Goal: Task Accomplishment & Management: Manage account settings

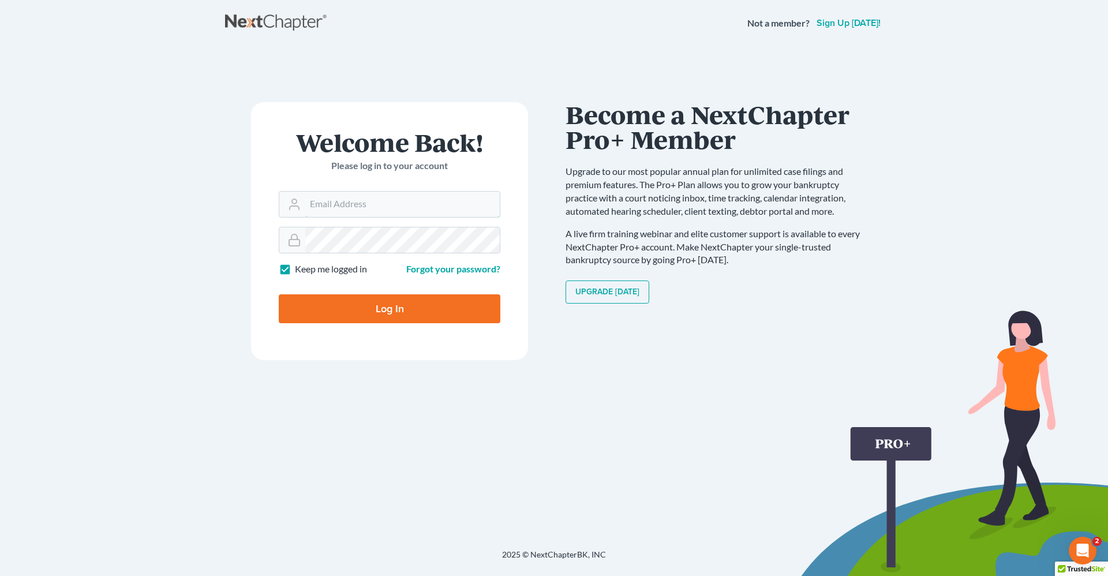
type input "[PERSON_NAME][EMAIL_ADDRESS][DOMAIN_NAME]"
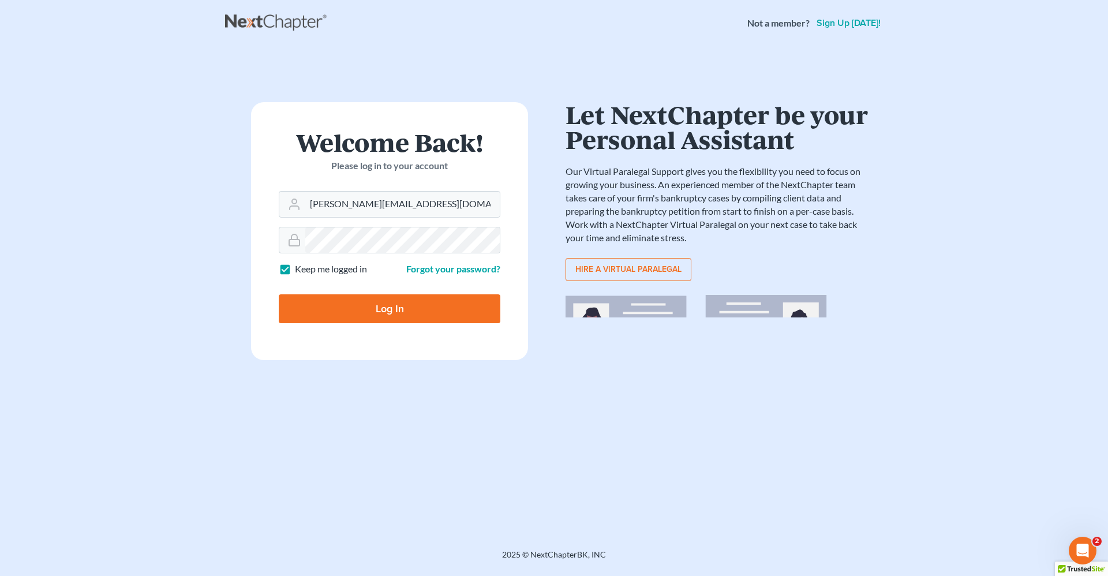
drag, startPoint x: 402, startPoint y: 309, endPoint x: 255, endPoint y: 275, distance: 151.2
click at [402, 309] on input "Log In" at bounding box center [390, 308] width 222 height 29
type input "Thinking..."
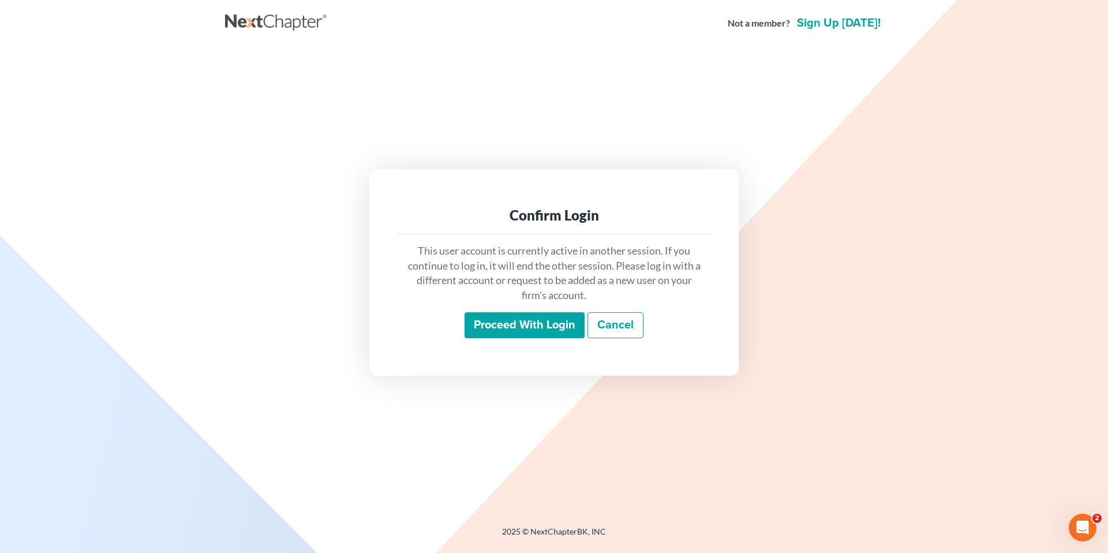
click at [517, 319] on input "Proceed with login" at bounding box center [525, 325] width 120 height 27
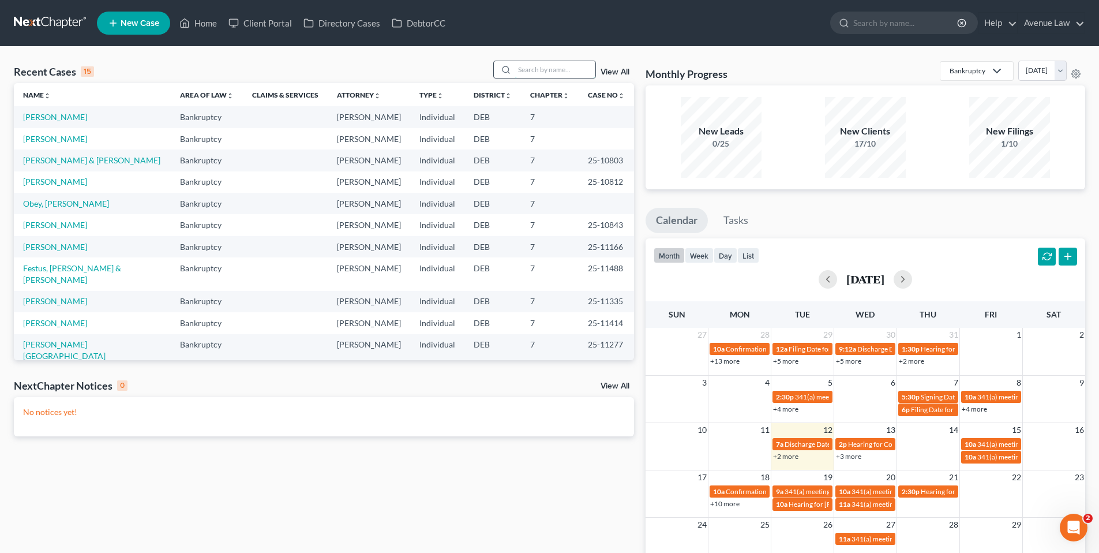
click at [541, 70] on input "search" at bounding box center [555, 69] width 81 height 17
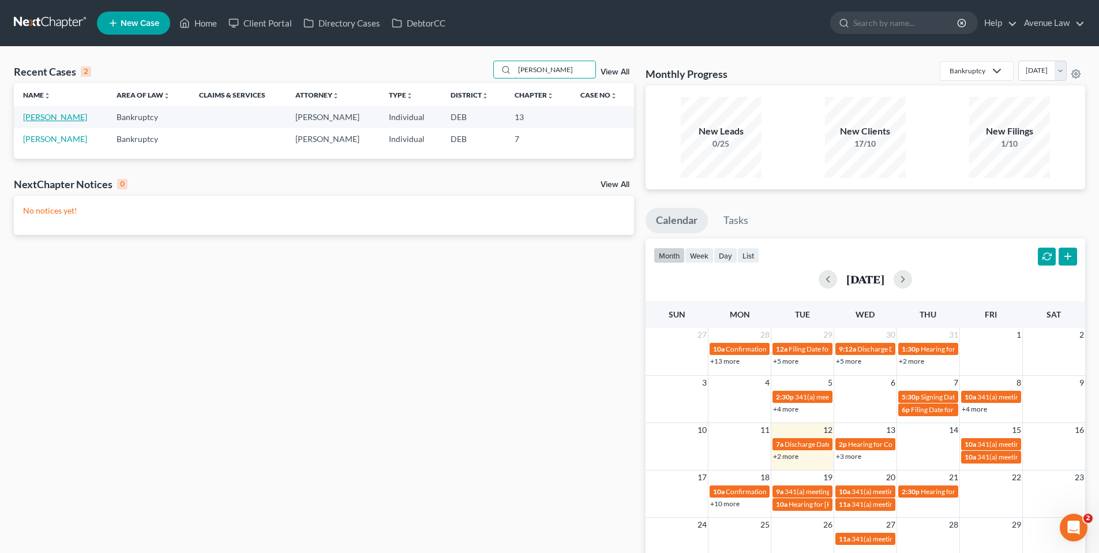
type input "cole"
click at [58, 116] on link "Cole, Randy" at bounding box center [55, 117] width 64 height 10
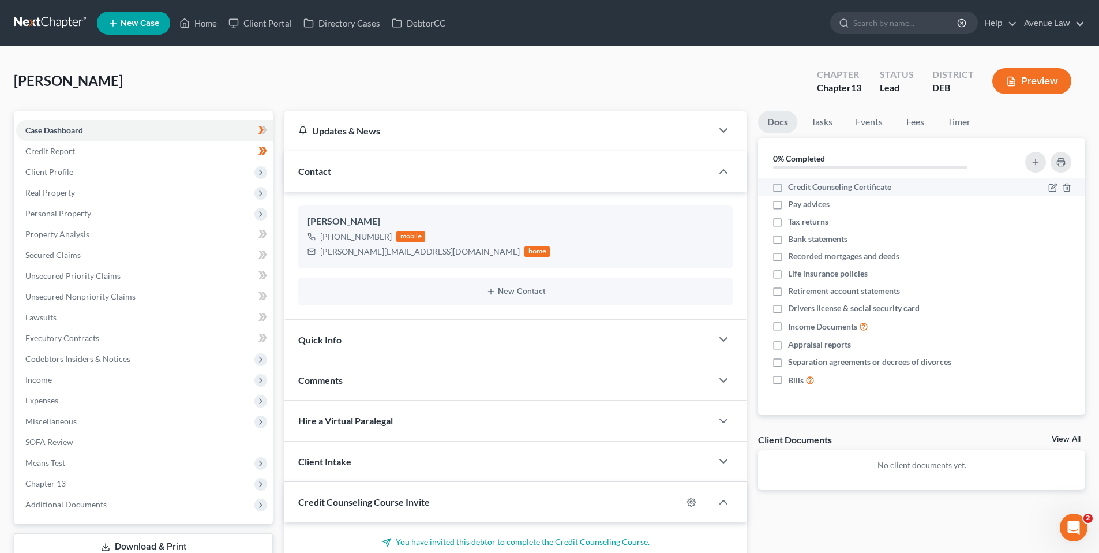
click at [788, 188] on label "Credit Counseling Certificate" at bounding box center [839, 187] width 103 height 12
click at [793, 188] on input "Credit Counseling Certificate" at bounding box center [797, 185] width 8 height 8
checkbox input "true"
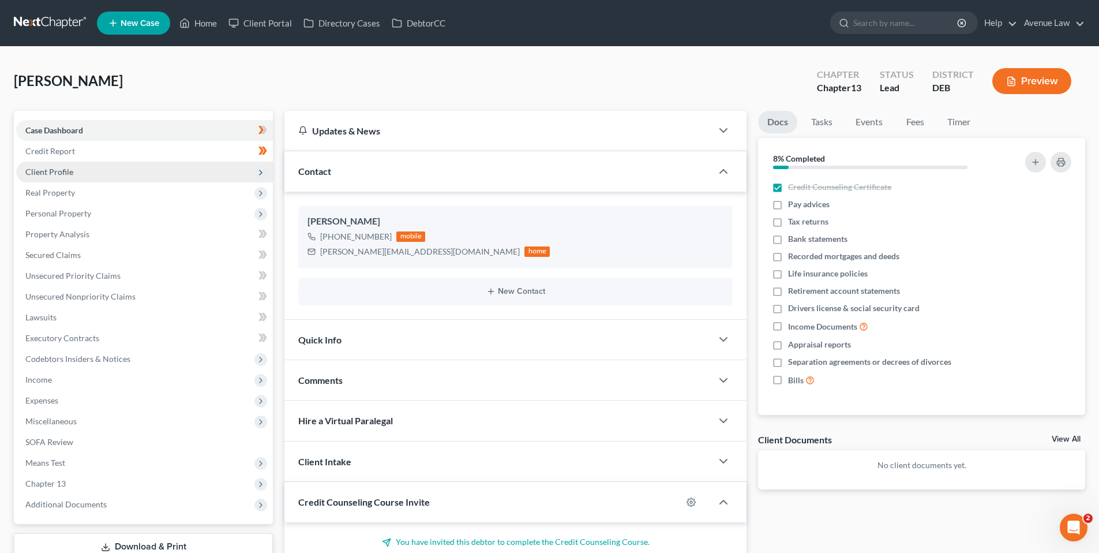
click at [60, 171] on span "Client Profile" at bounding box center [49, 172] width 48 height 10
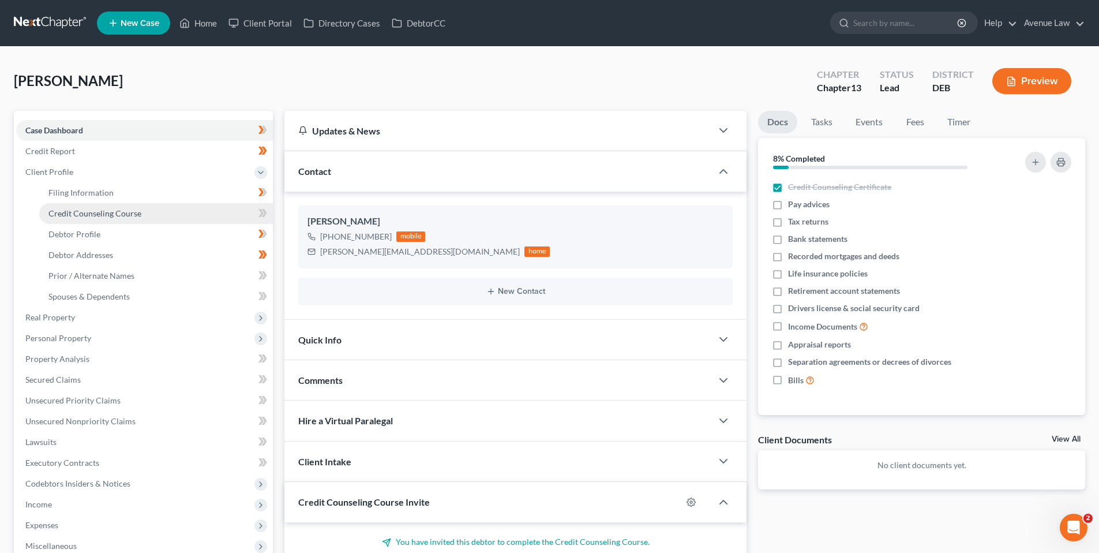
click at [85, 212] on span "Credit Counseling Course" at bounding box center [94, 213] width 93 height 10
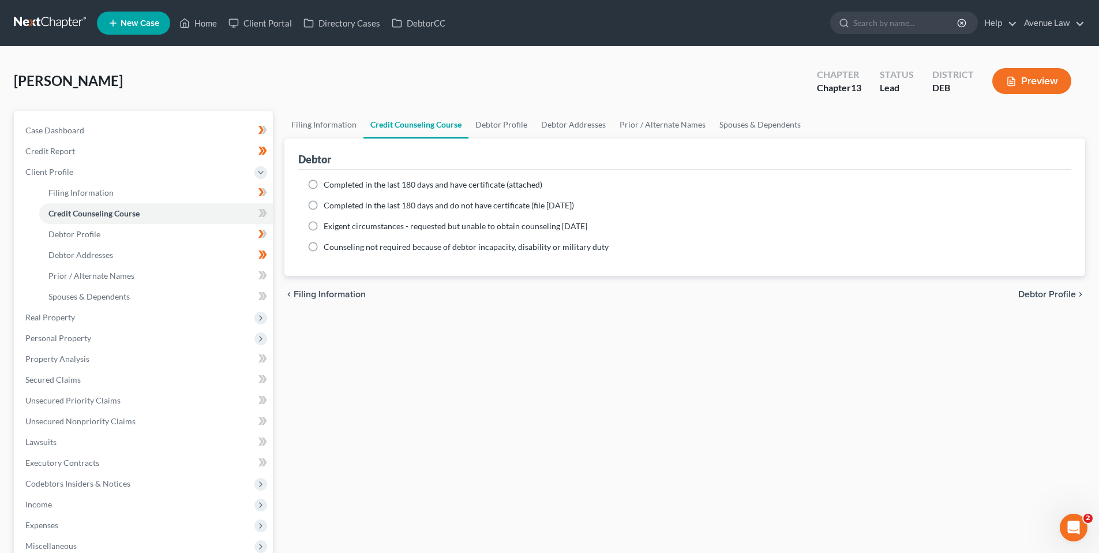
click at [324, 181] on label "Completed in the last 180 days and have certificate (attached)" at bounding box center [433, 185] width 219 height 12
click at [328, 181] on input "Completed in the last 180 days and have certificate (attached)" at bounding box center [332, 183] width 8 height 8
radio input "true"
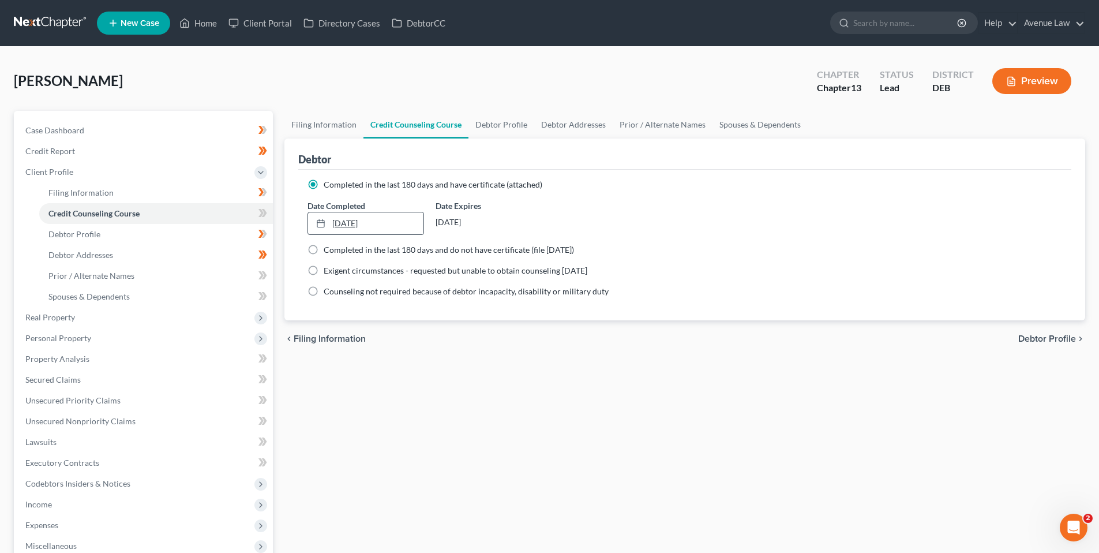
click at [327, 221] on div at bounding box center [324, 223] width 16 height 10
click at [261, 209] on icon at bounding box center [261, 213] width 5 height 8
click at [76, 128] on span "Case Dashboard" at bounding box center [54, 130] width 59 height 10
